Goal: Task Accomplishment & Management: Manage account settings

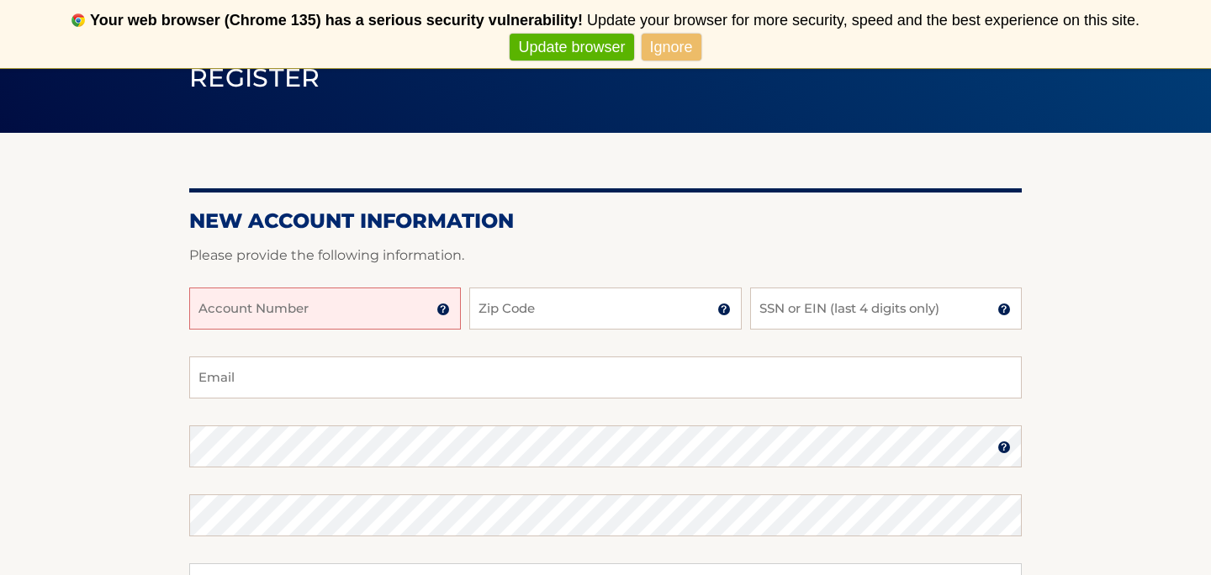
scroll to position [157, 0]
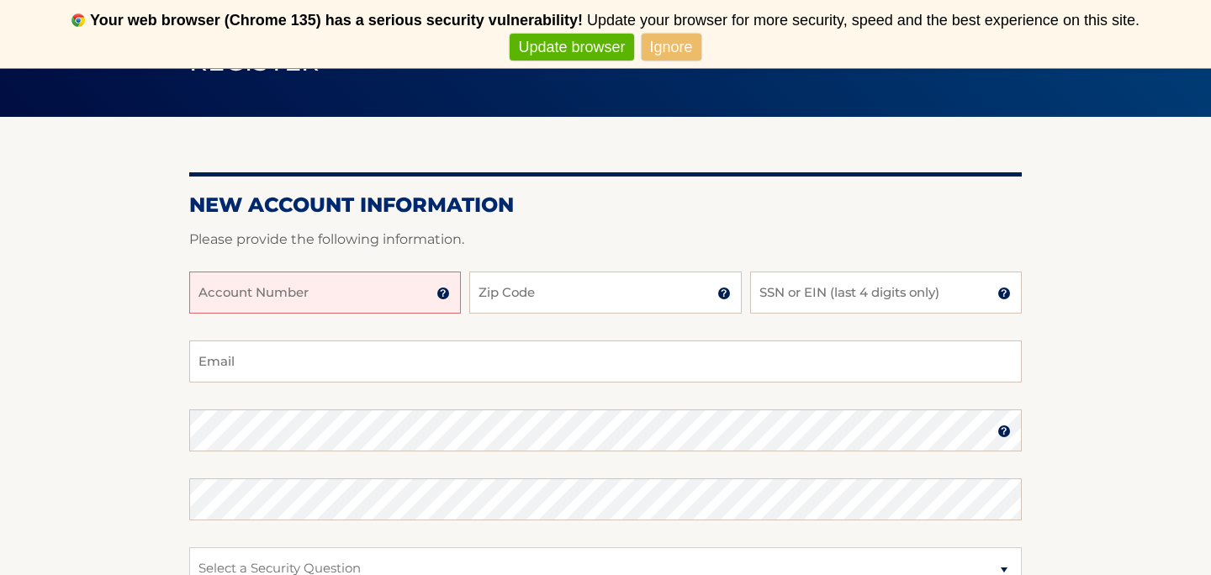
click at [357, 302] on input "Account Number" at bounding box center [325, 293] width 272 height 42
click at [332, 288] on input "Account Number" at bounding box center [325, 293] width 272 height 42
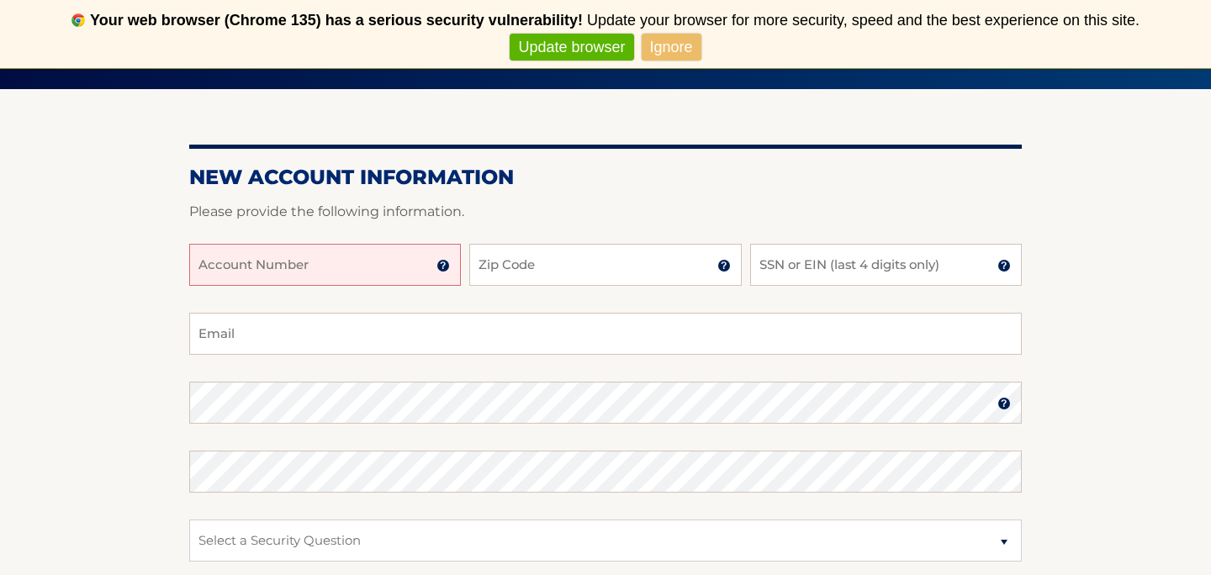
scroll to position [166, 0]
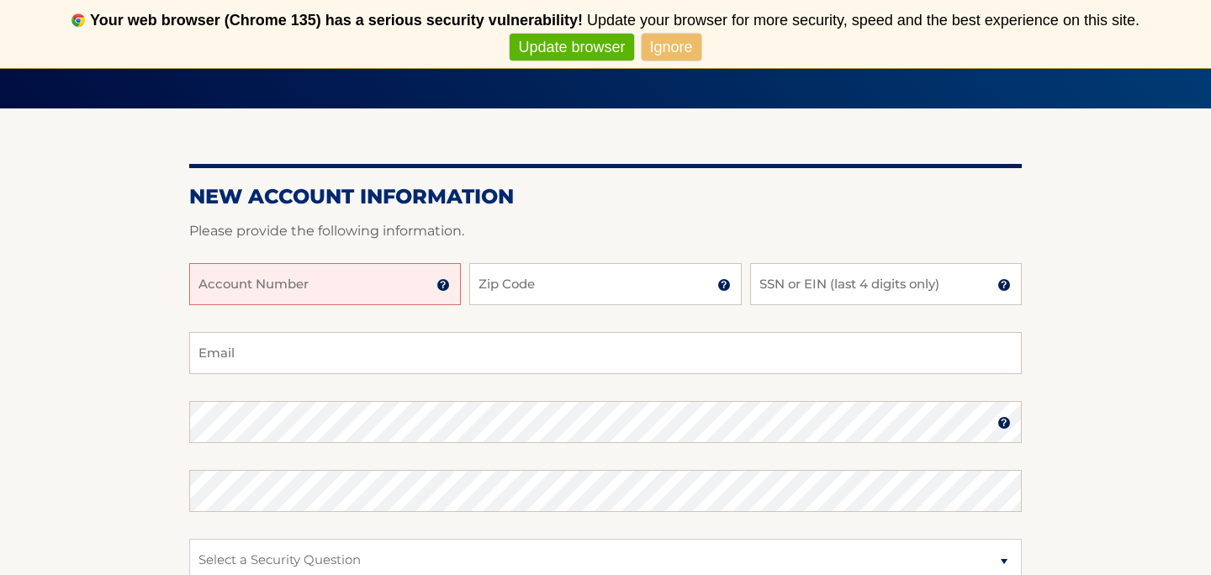
click at [363, 217] on form "New Account Information Please provide the following information. Account Numbe…" at bounding box center [605, 474] width 832 height 581
click at [326, 277] on input "Account Number" at bounding box center [325, 284] width 272 height 42
type input "44456007209"
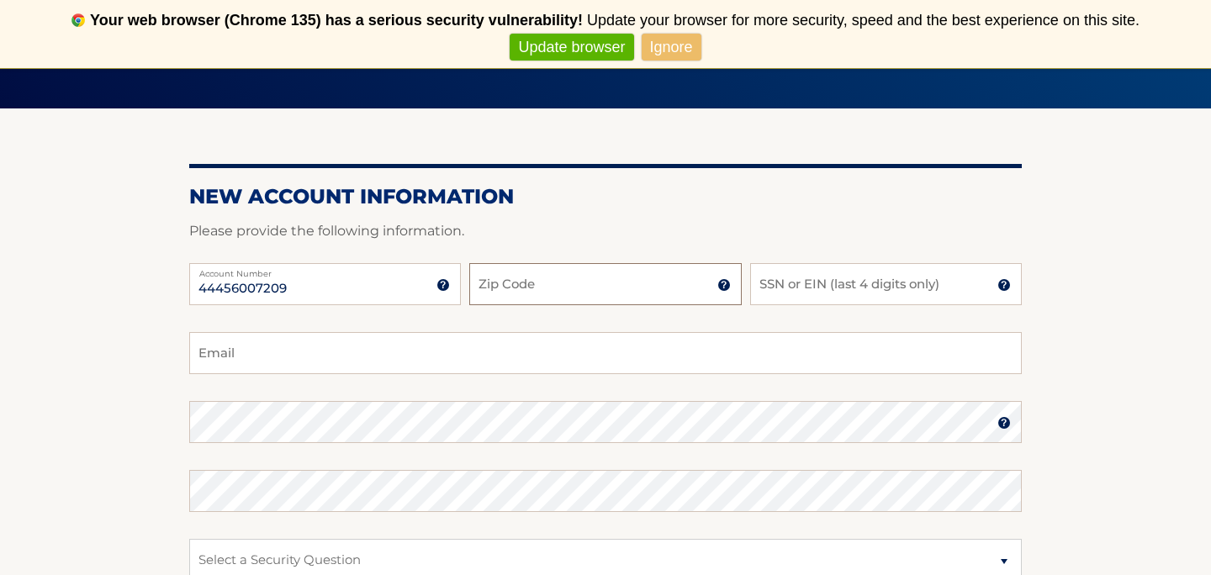
click at [543, 285] on input "Zip Code" at bounding box center [605, 284] width 272 height 42
type input "11420"
click at [856, 285] on input "SSN or EIN (last 4 digits only)" at bounding box center [886, 284] width 272 height 42
type input "8326"
click at [442, 348] on input "Email" at bounding box center [605, 353] width 832 height 42
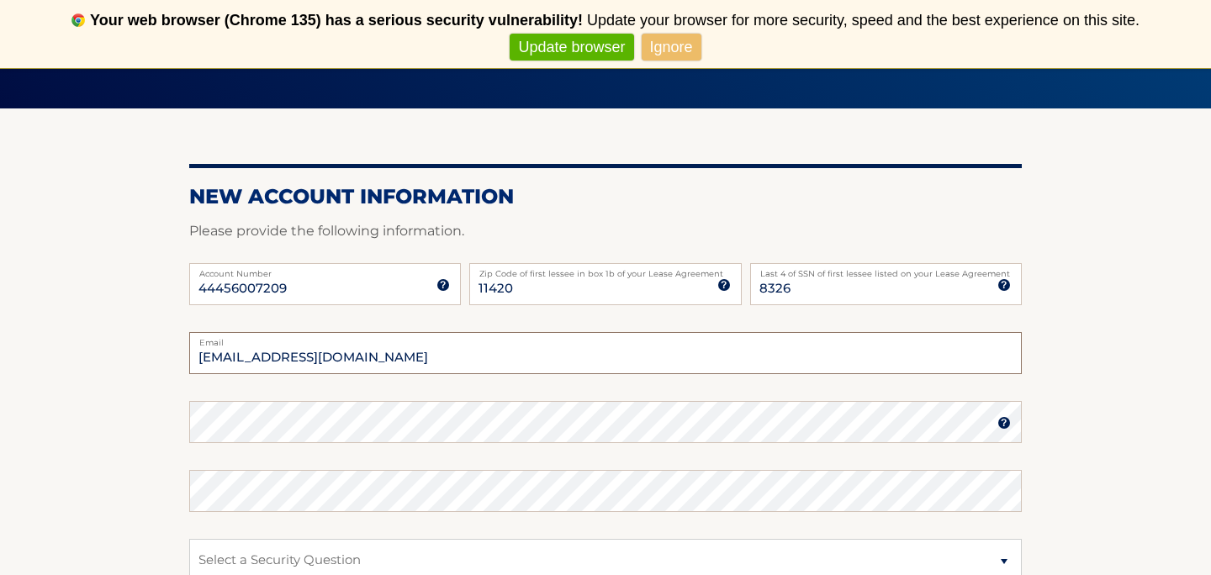
type input "tarjune1@yahoo.com"
drag, startPoint x: 414, startPoint y: 448, endPoint x: 173, endPoint y: 419, distance: 243.1
click at [173, 419] on section "New Account Information Please provide the following information. 44456007209 A…" at bounding box center [605, 436] width 1211 height 657
click at [128, 421] on section "New Account Information Please provide the following information. 44456007209 A…" at bounding box center [605, 436] width 1211 height 657
click at [1006, 423] on img at bounding box center [1003, 422] width 13 height 13
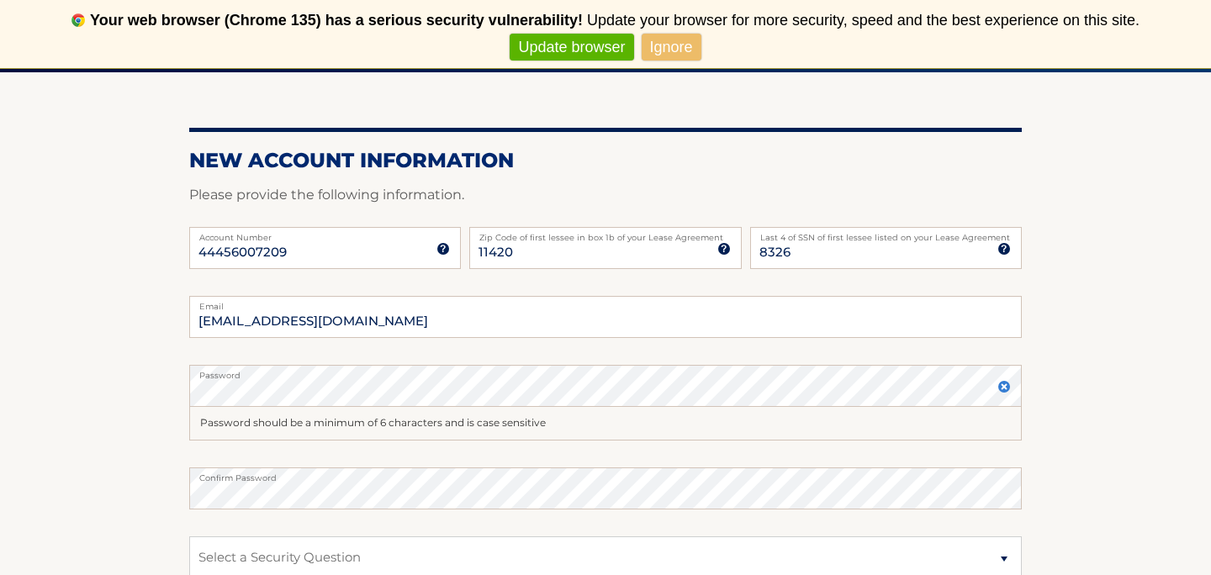
scroll to position [205, 0]
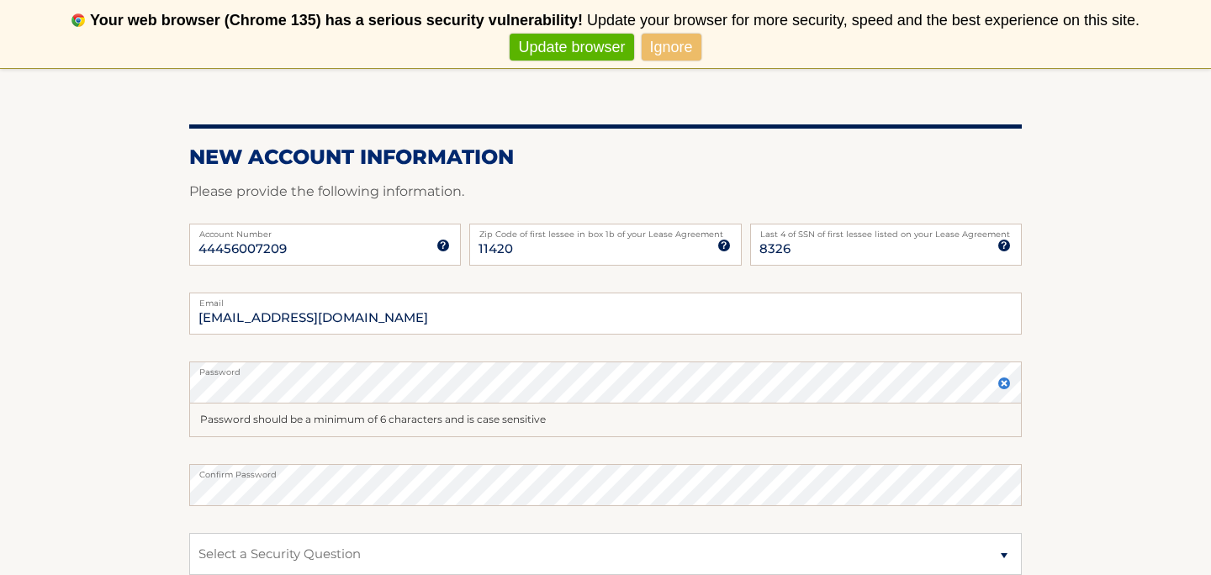
click at [530, 369] on label "Password" at bounding box center [605, 367] width 832 height 13
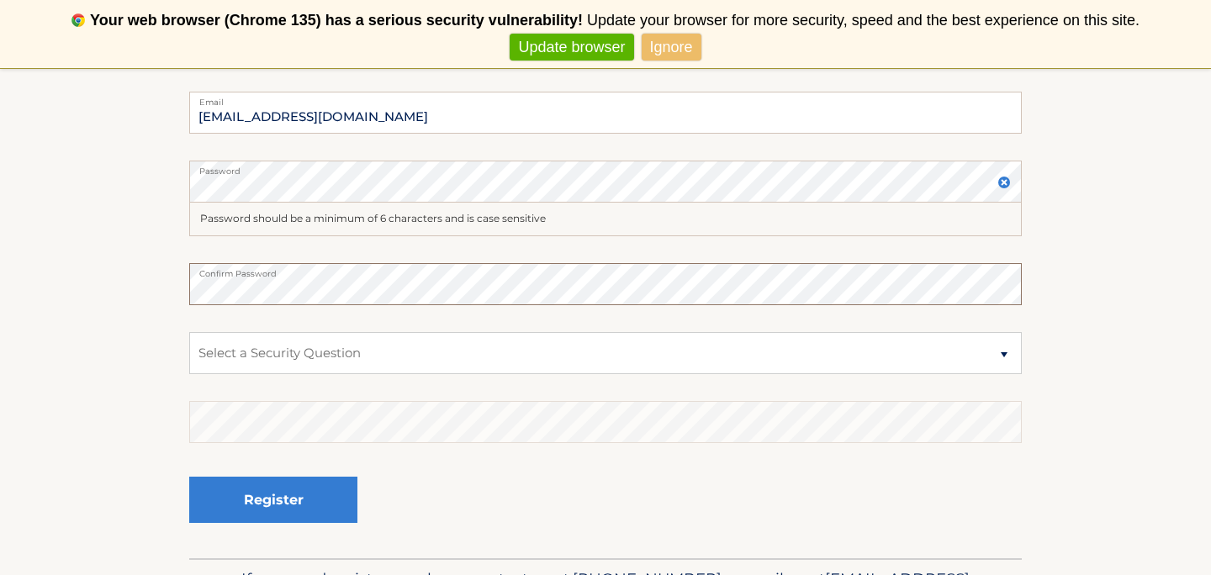
scroll to position [437, 0]
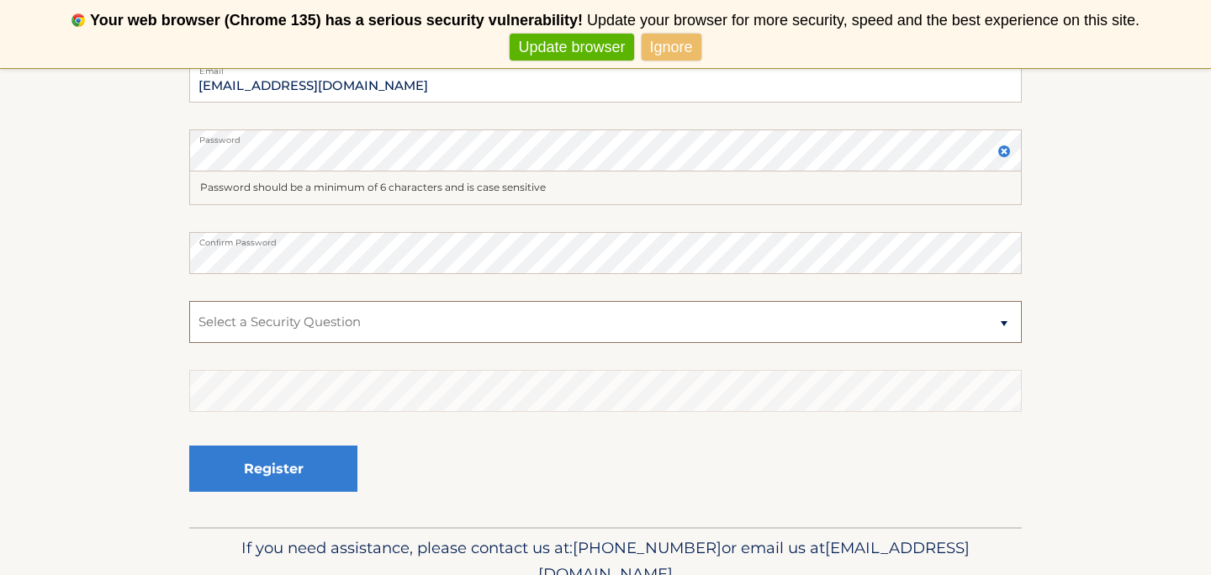
click at [289, 320] on select "Select a Security Question What was the name of your elementary school? What is…" at bounding box center [605, 322] width 832 height 42
click at [121, 134] on section "New Account Information Please provide the following information. 44456007209 A…" at bounding box center [605, 182] width 1211 height 690
click at [124, 243] on section "New Account Information Please provide the following information. 44456007209 A…" at bounding box center [605, 182] width 1211 height 690
click at [199, 322] on select "Select a Security Question What was the name of your elementary school? What is…" at bounding box center [605, 322] width 832 height 42
select select "4"
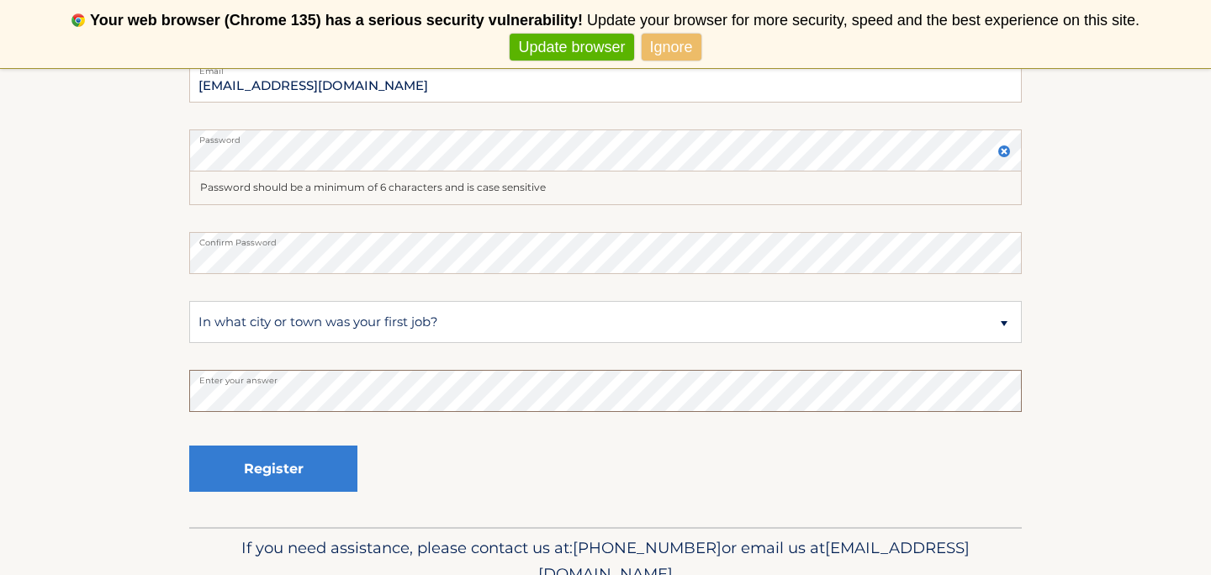
scroll to position [406, 0]
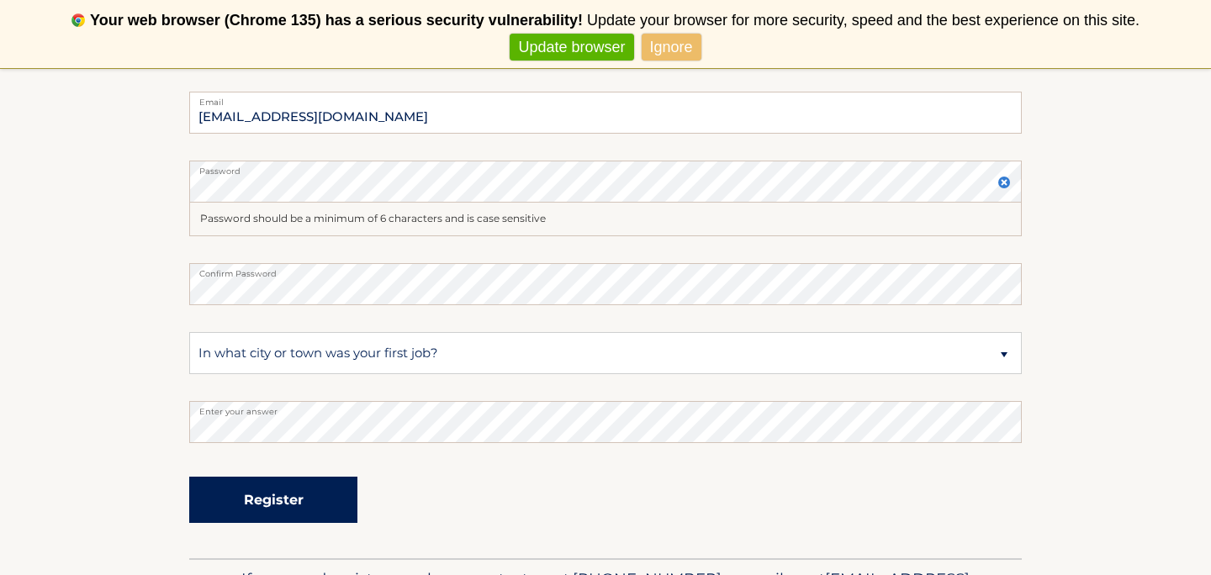
click at [300, 483] on button "Register" at bounding box center [273, 500] width 168 height 46
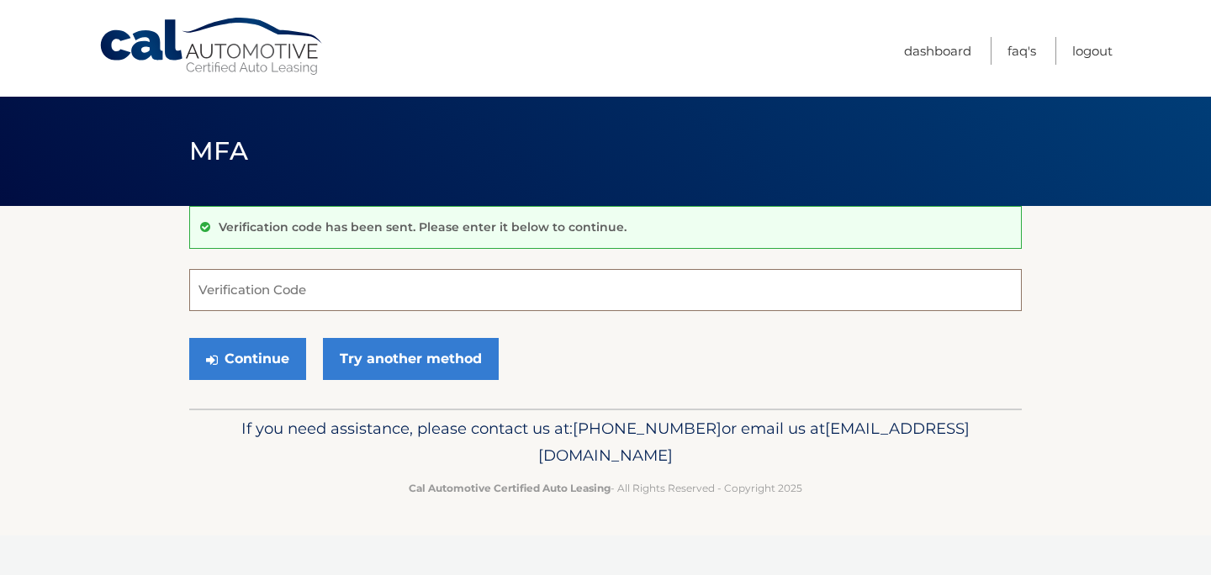
click at [380, 302] on input "Verification Code" at bounding box center [605, 290] width 832 height 42
type input "497316"
click at [269, 355] on button "Continue" at bounding box center [247, 359] width 117 height 42
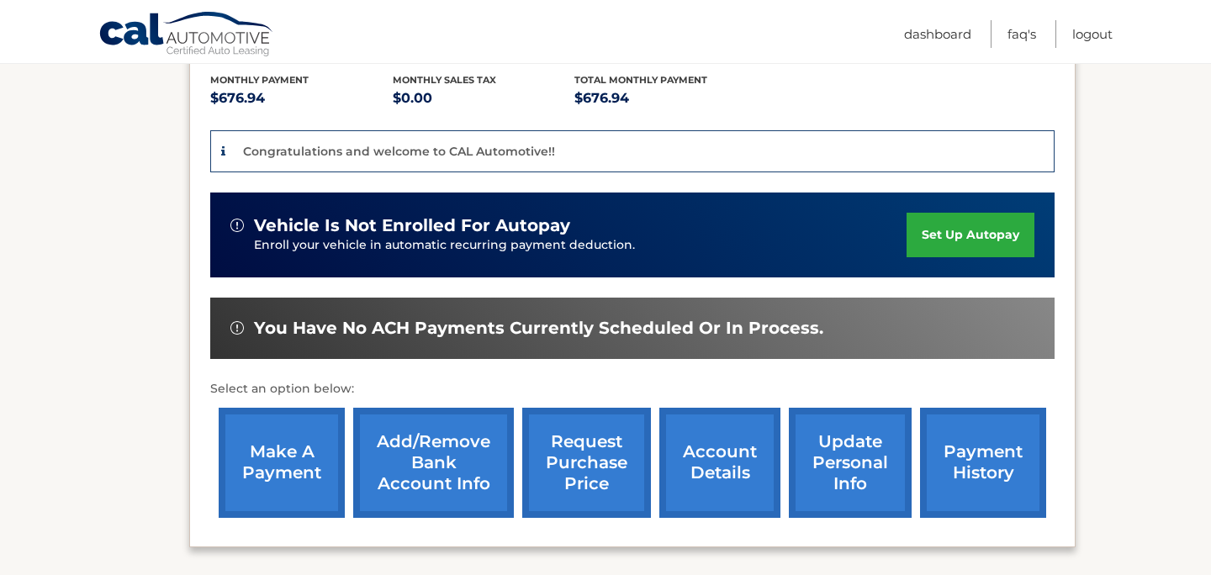
scroll to position [385, 0]
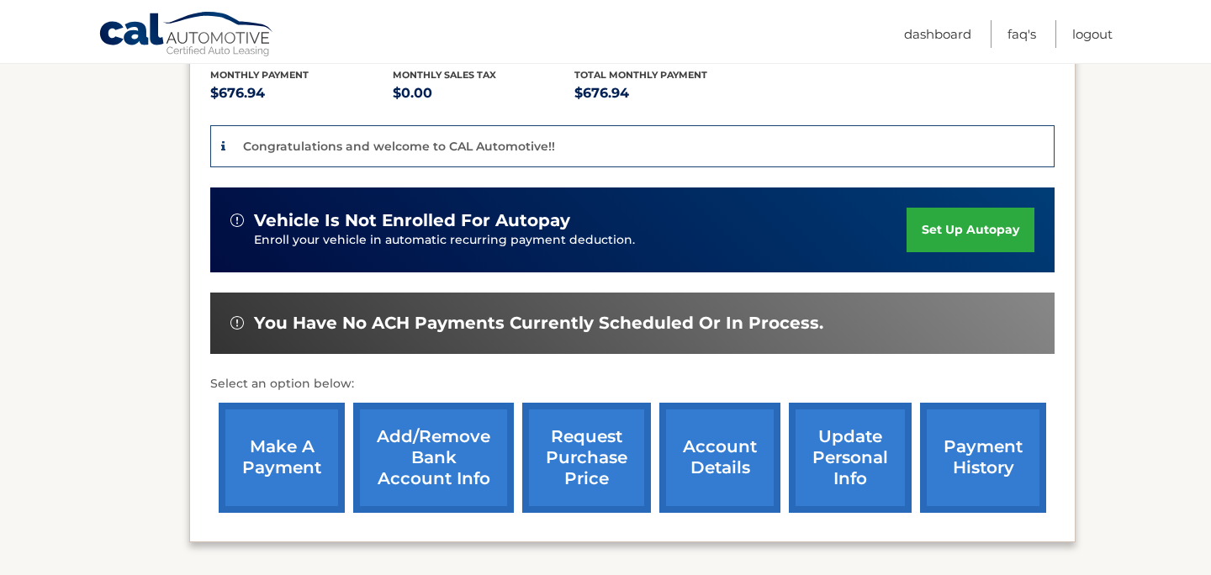
click at [976, 226] on link "set up autopay" at bounding box center [970, 230] width 128 height 45
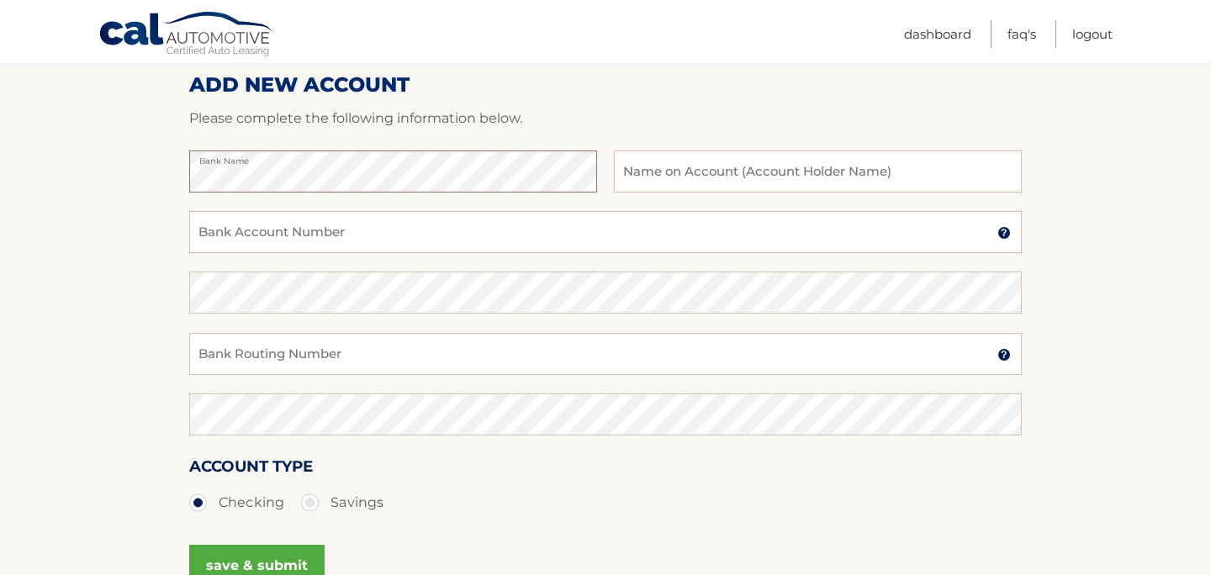
scroll to position [164, 0]
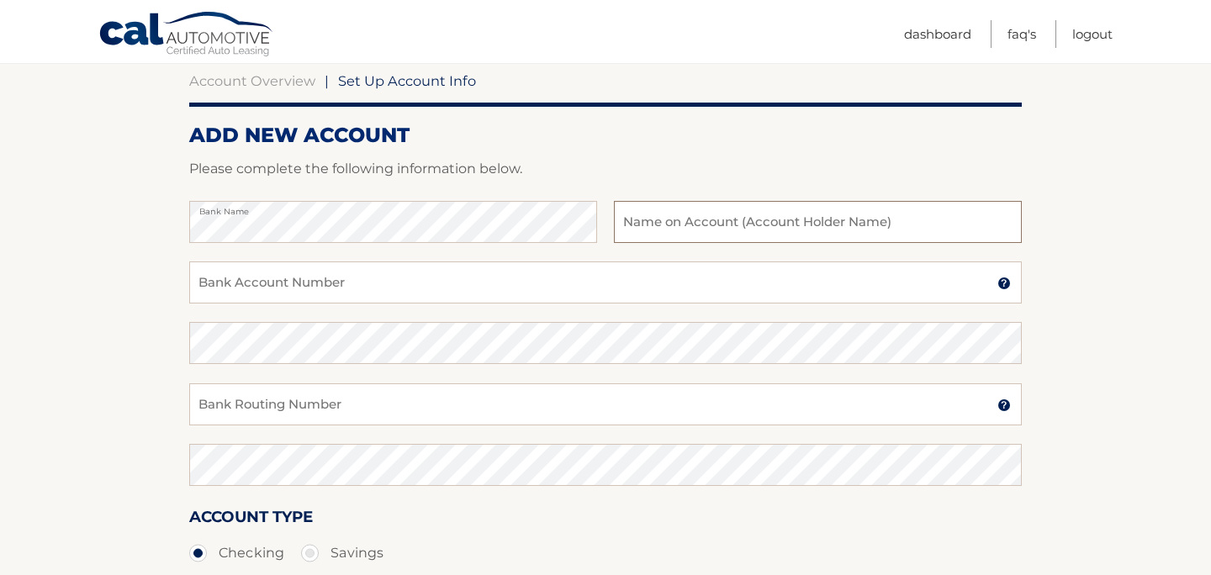
click at [747, 211] on input "text" at bounding box center [818, 222] width 408 height 42
type input "[PERSON_NAME]"
click at [495, 272] on input "Bank Account Number" at bounding box center [605, 282] width 832 height 42
type input "868078957"
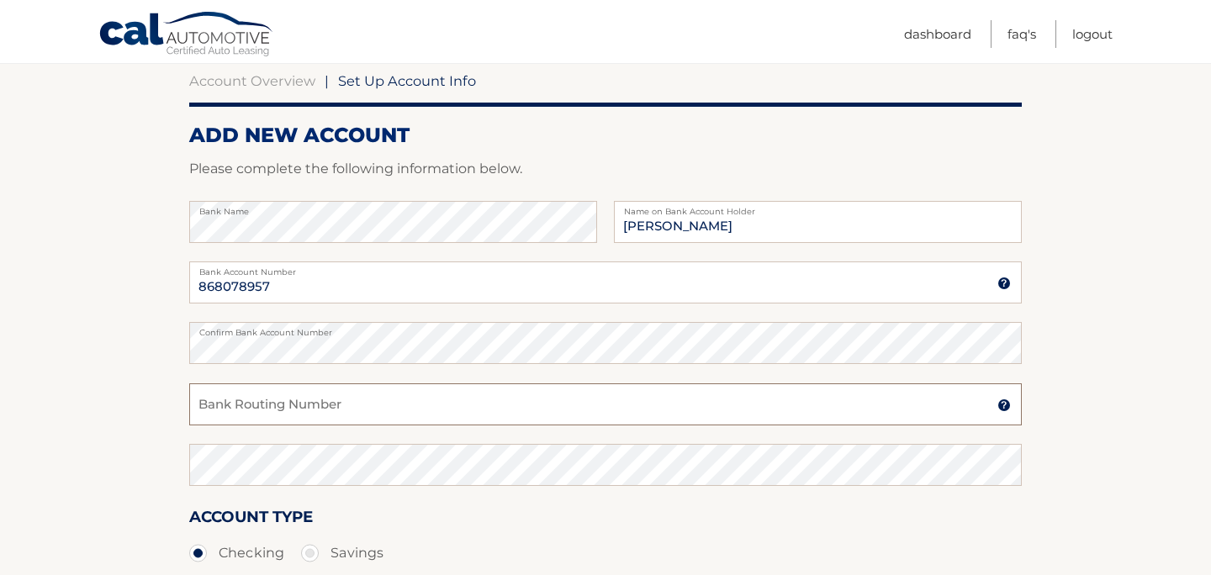
click at [360, 393] on input "Bank Routing Number" at bounding box center [605, 404] width 832 height 42
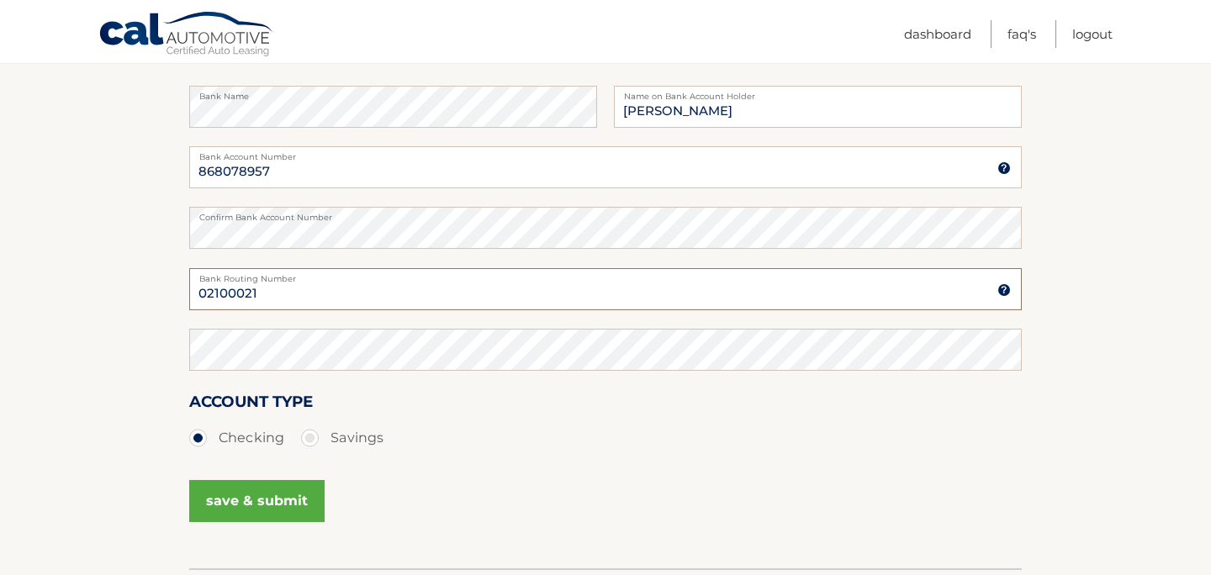
scroll to position [280, 0]
click at [228, 293] on input "02100021" at bounding box center [605, 288] width 832 height 42
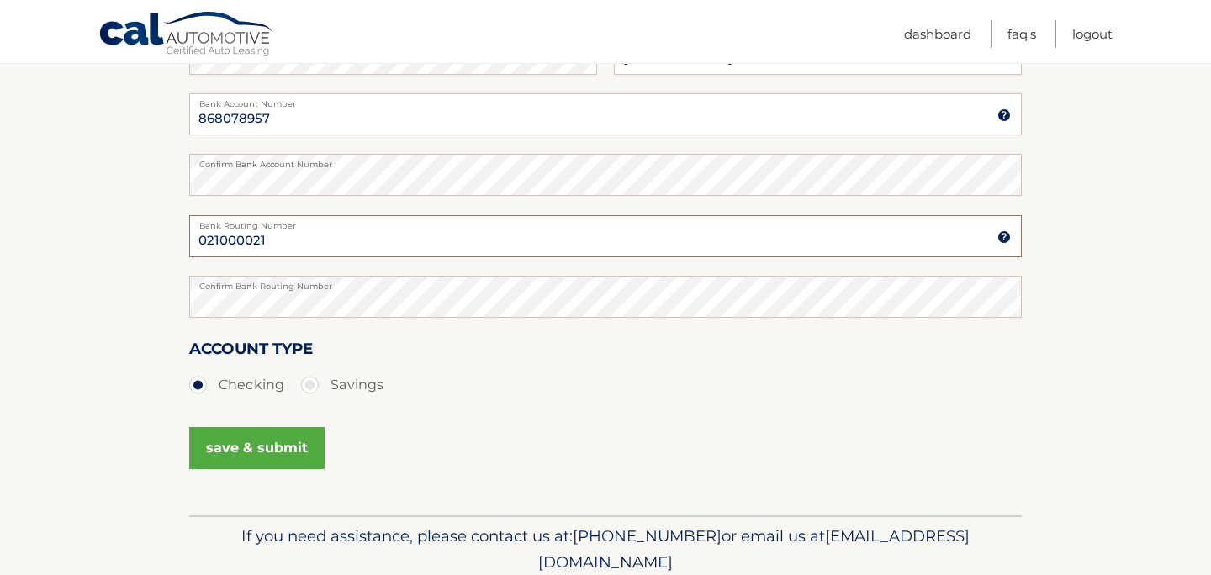
scroll to position [363, 0]
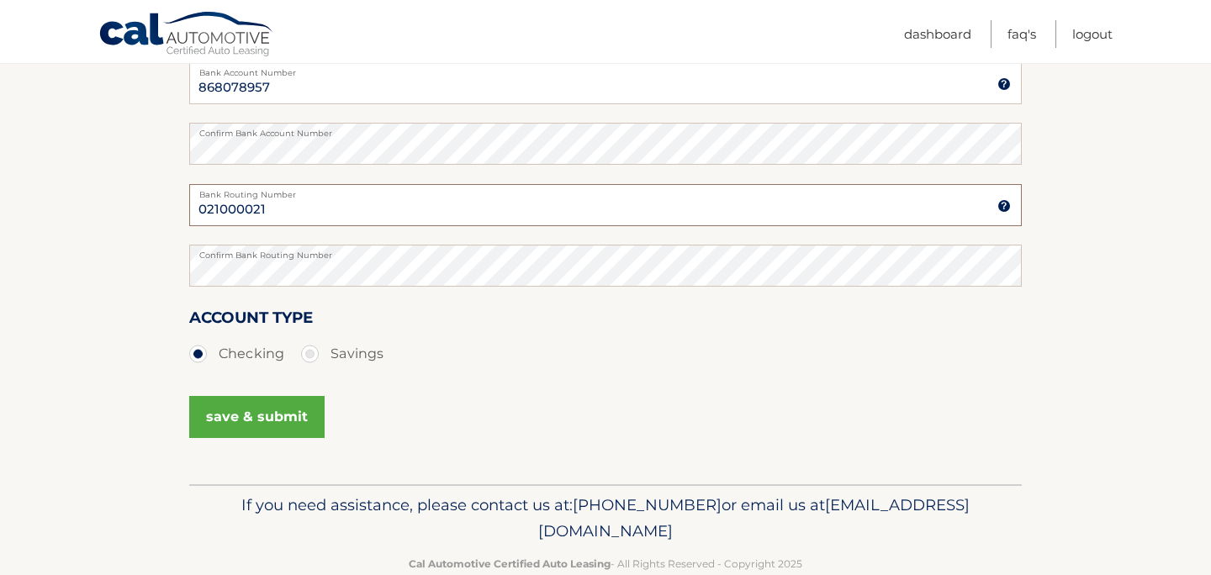
type input "021000021"
click at [251, 423] on button "save & submit" at bounding box center [256, 417] width 135 height 42
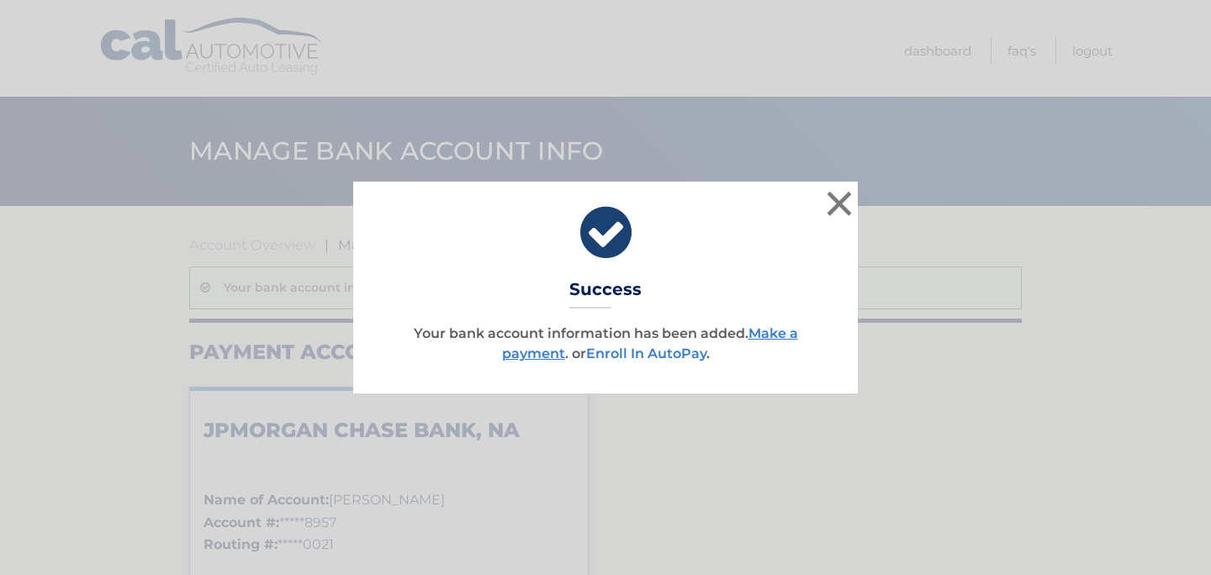
click at [636, 351] on link "Enroll In AutoPay" at bounding box center [646, 354] width 120 height 16
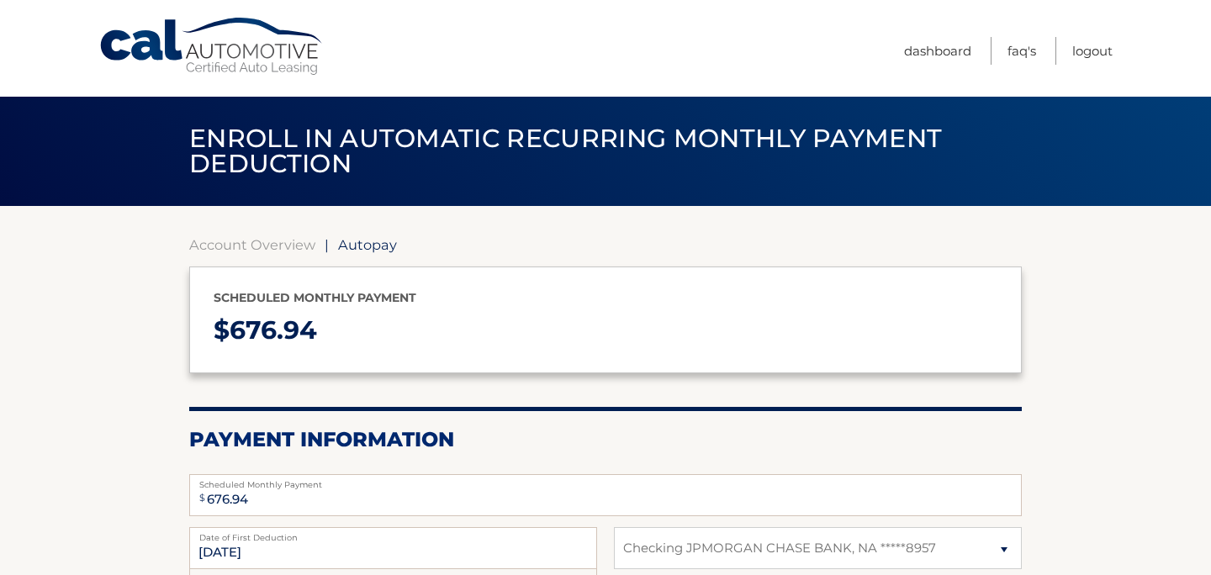
select select "NzBhNWQ4NzQtZTJkMC00YmUyLTkxYWMtNmU2NTYxMDE1NTI3"
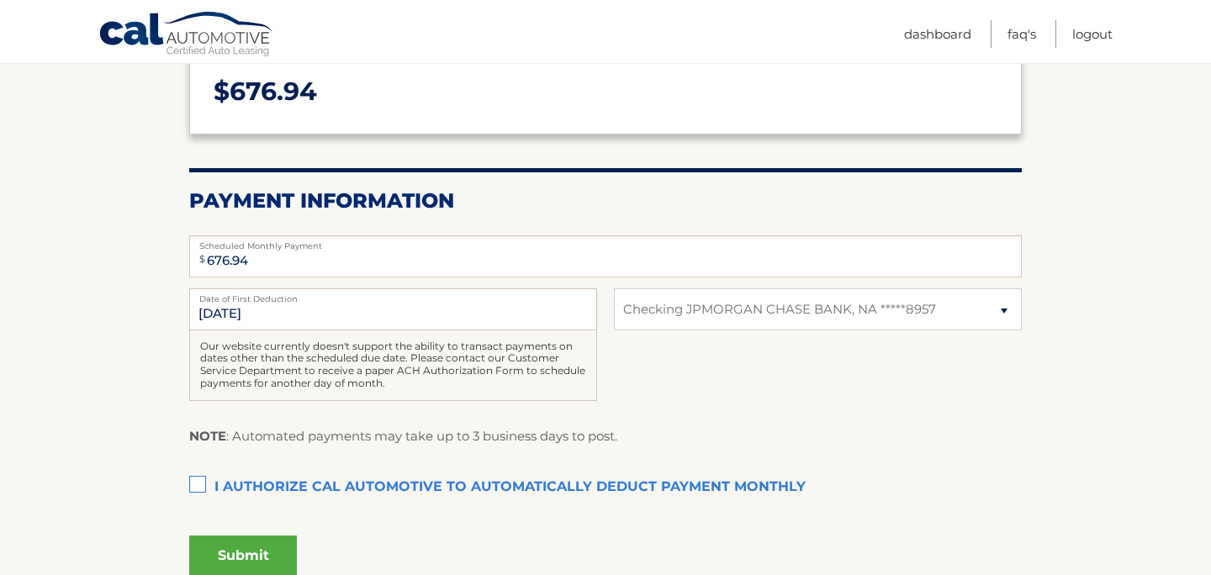
scroll to position [249, 0]
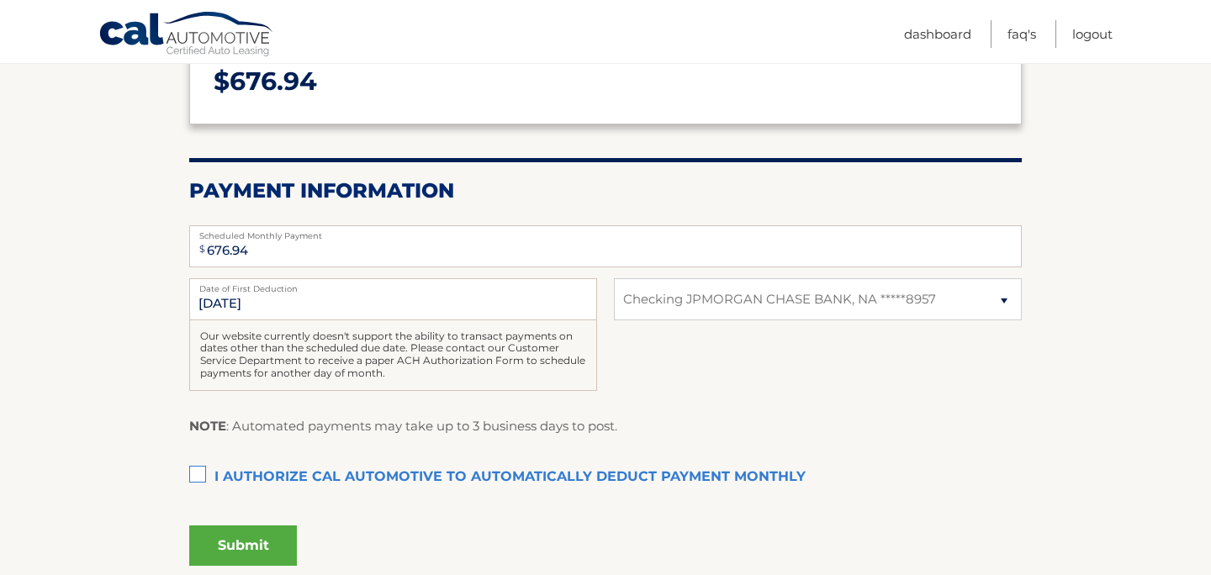
click at [203, 463] on label "I authorize cal automotive to automatically deduct payment monthly This checkbo…" at bounding box center [605, 478] width 832 height 34
click at [0, 0] on input "I authorize cal automotive to automatically deduct payment monthly This checkbo…" at bounding box center [0, 0] width 0 height 0
click at [251, 536] on button "Submit" at bounding box center [243, 545] width 108 height 40
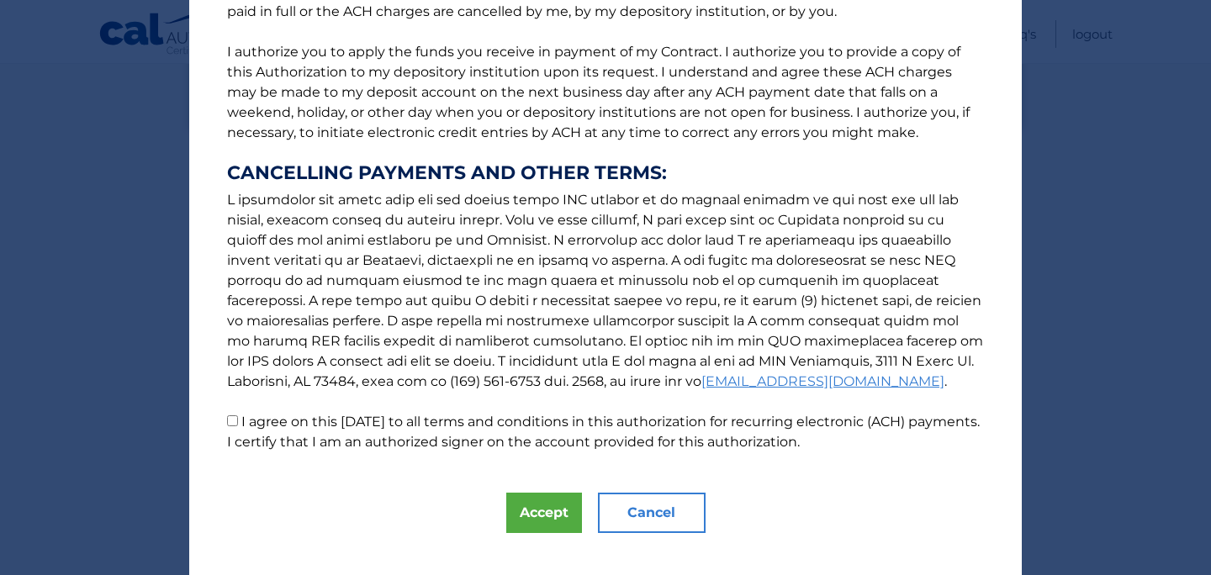
scroll to position [219, 0]
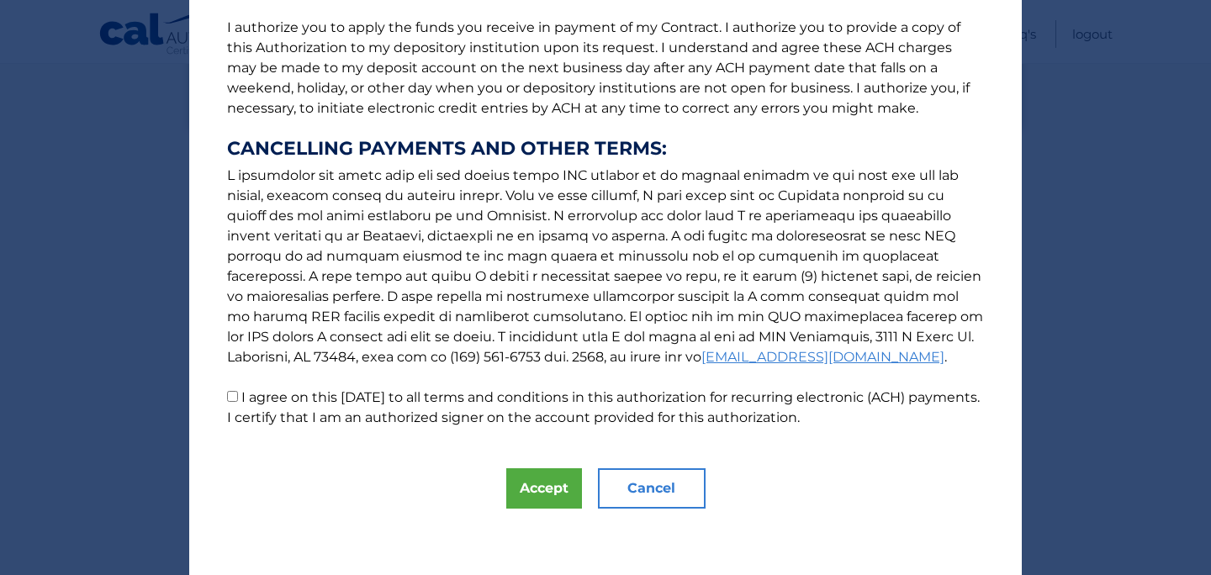
click at [237, 393] on input "I agree on this 09/16/2025 to all terms and conditions in this authorization fo…" at bounding box center [232, 396] width 11 height 11
checkbox input "true"
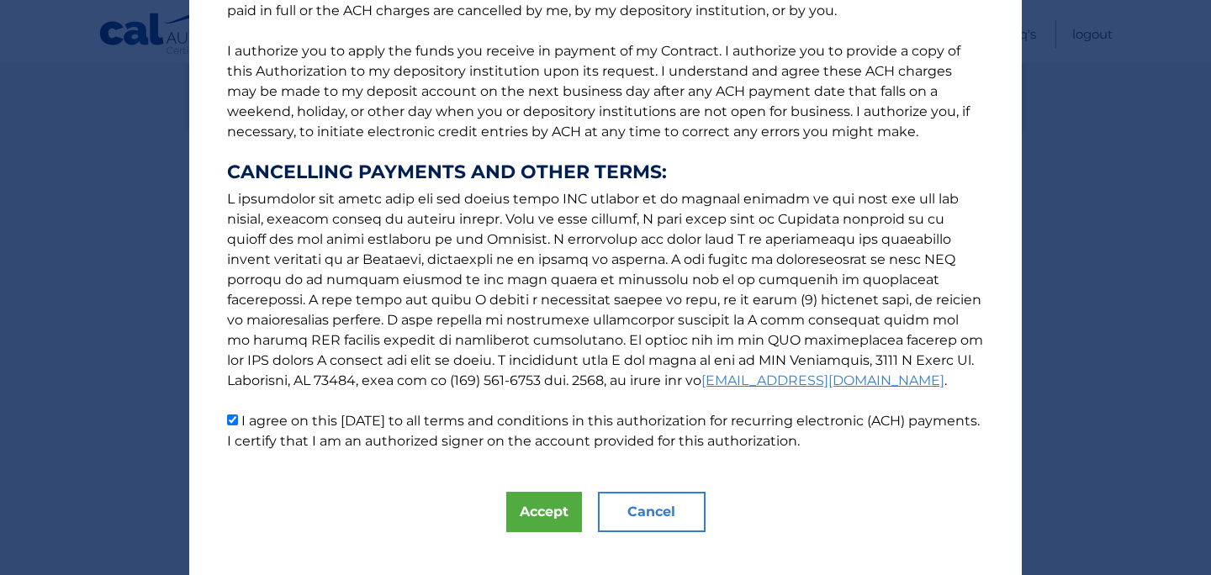
scroll to position [201, 0]
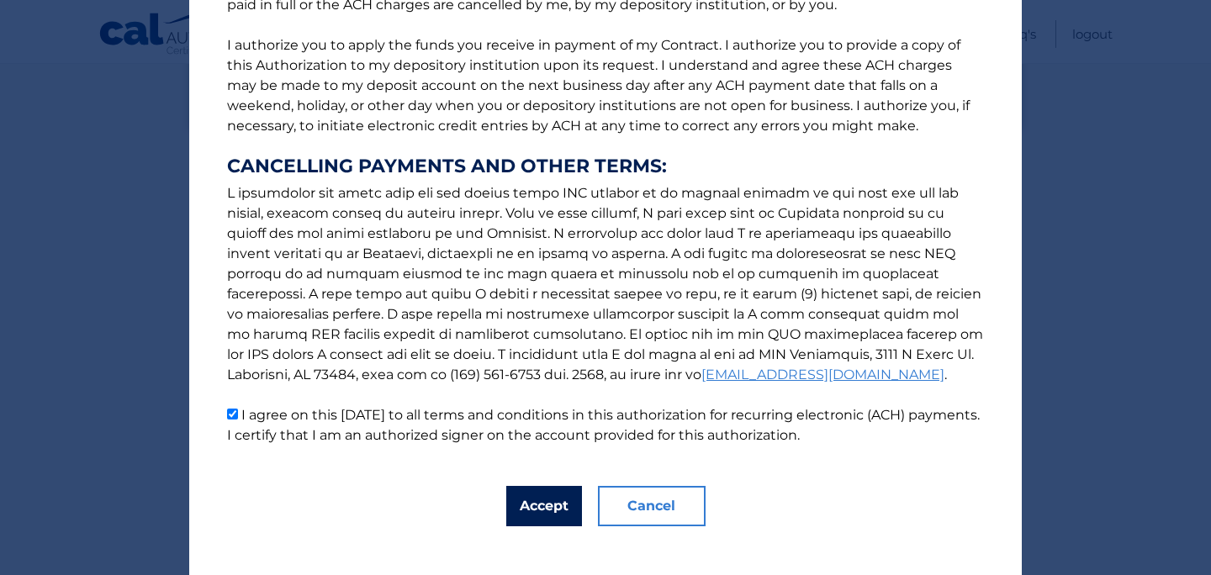
click at [541, 507] on button "Accept" at bounding box center [544, 506] width 76 height 40
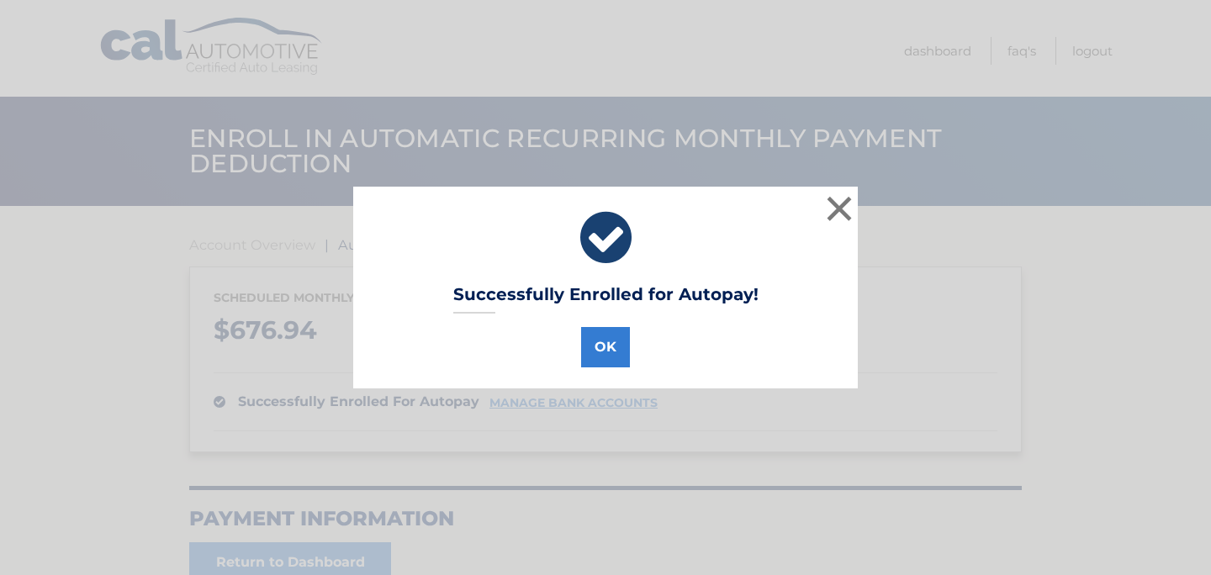
click at [611, 367] on div "Successfully Enrolled for Autopay! OK ×" at bounding box center [605, 288] width 504 height 202
click at [619, 340] on button "OK" at bounding box center [605, 347] width 49 height 40
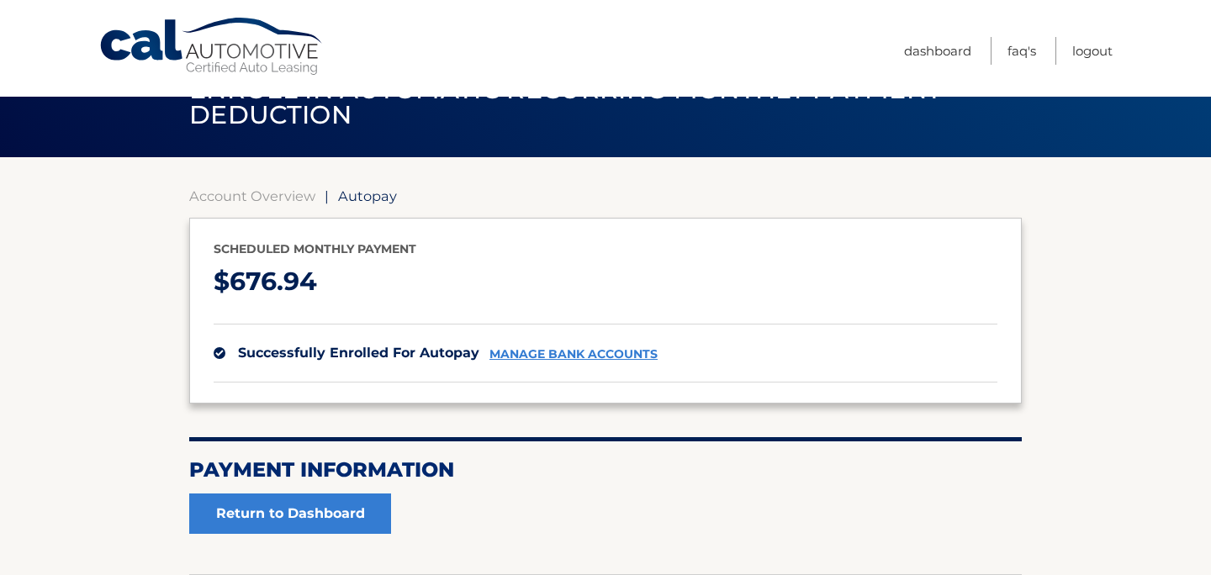
scroll to position [50, 0]
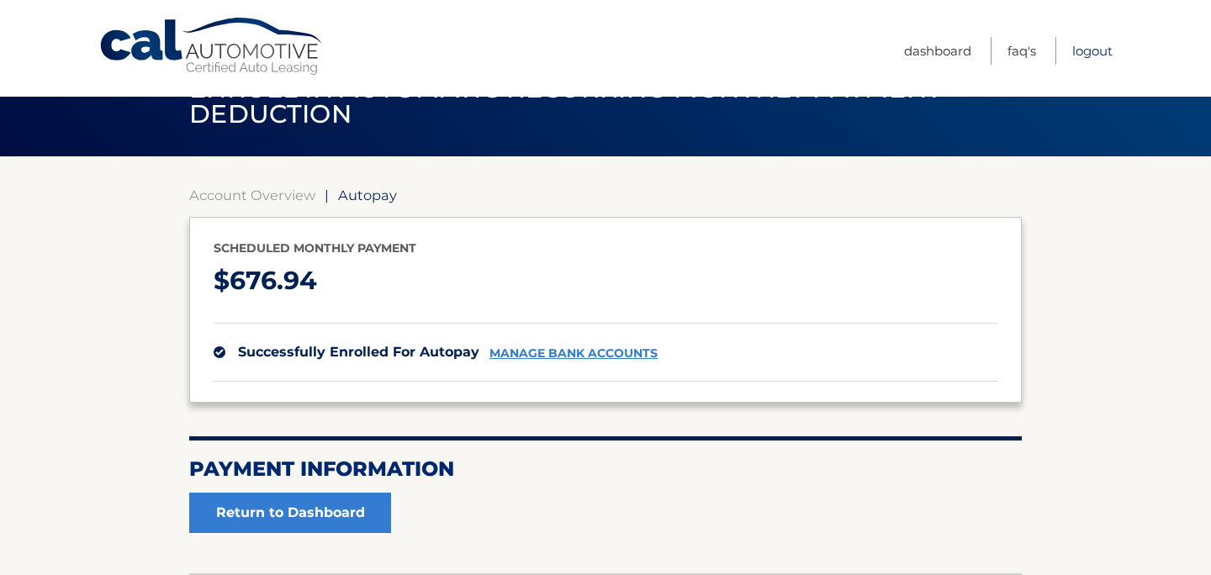
click at [1074, 51] on link "Logout" at bounding box center [1092, 51] width 40 height 28
